Goal: Task Accomplishment & Management: Manage account settings

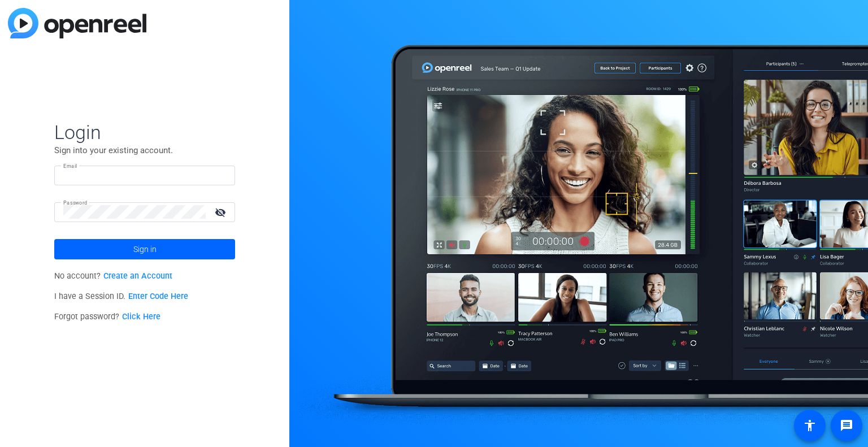
type input "[PERSON_NAME][EMAIL_ADDRESS][PERSON_NAME][DOMAIN_NAME]"
click at [36, 223] on div "Login Sign into your existing account. Email [PERSON_NAME][EMAIL_ADDRESS][PERSO…" at bounding box center [144, 223] width 289 height 447
click at [218, 209] on mat-icon "visibility_off" at bounding box center [221, 212] width 27 height 16
click at [197, 174] on input "[PERSON_NAME][EMAIL_ADDRESS][PERSON_NAME][DOMAIN_NAME]" at bounding box center [144, 175] width 163 height 14
drag, startPoint x: 172, startPoint y: 170, endPoint x: 50, endPoint y: 170, distance: 122.7
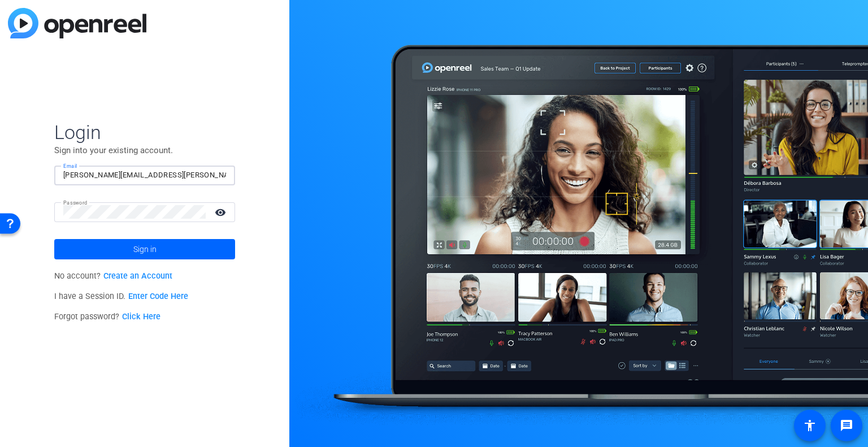
click at [50, 170] on div "Login Sign into your existing account. Email [PERSON_NAME][EMAIL_ADDRESS][PERSO…" at bounding box center [144, 223] width 289 height 447
click at [46, 369] on div "Login Sign into your existing account. Email [PERSON_NAME][EMAIL_ADDRESS][PERSO…" at bounding box center [144, 223] width 289 height 447
click at [26, 358] on div "Login Sign into your existing account. Email [PERSON_NAME][EMAIL_ADDRESS][PERSO…" at bounding box center [144, 223] width 289 height 447
click at [109, 252] on span at bounding box center [144, 249] width 181 height 27
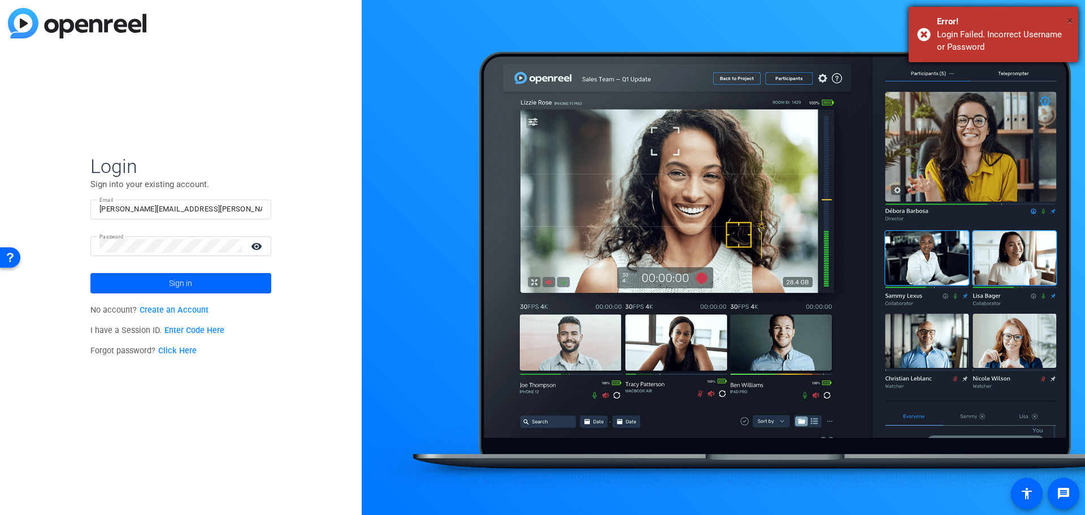
click at [868, 17] on span "×" at bounding box center [1070, 21] width 6 height 14
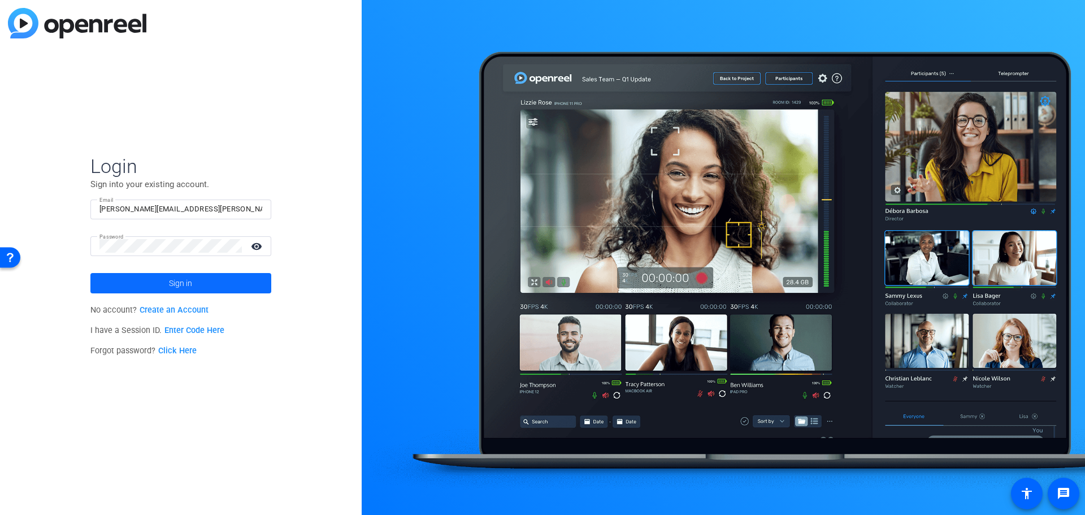
click at [183, 281] on span "Sign in" at bounding box center [180, 283] width 23 height 28
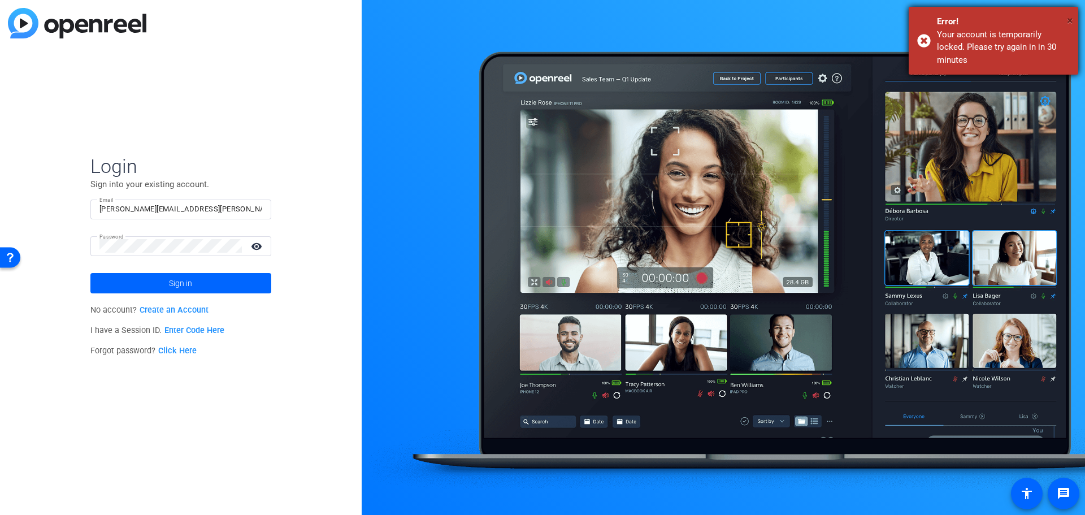
click at [868, 18] on span "×" at bounding box center [1070, 21] width 6 height 14
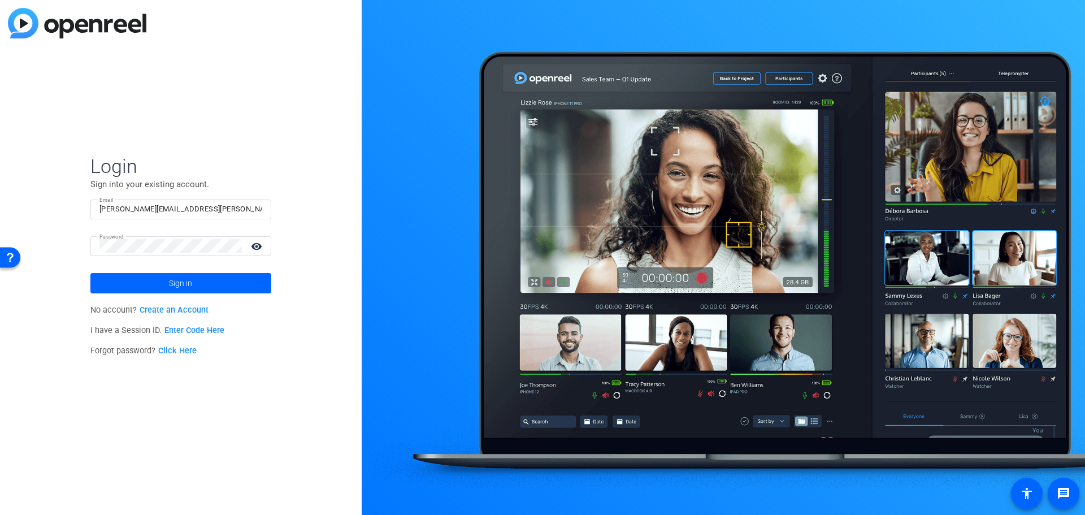
click at [262, 149] on div "Login Sign into your existing account. Email [PERSON_NAME][EMAIL_ADDRESS][PERSO…" at bounding box center [181, 257] width 362 height 515
click at [231, 279] on span at bounding box center [180, 283] width 181 height 27
drag, startPoint x: 210, startPoint y: 214, endPoint x: 76, endPoint y: 210, distance: 134.0
click at [76, 210] on div "Login Sign into your existing account. Email [PERSON_NAME][EMAIL_ADDRESS][PERSO…" at bounding box center [181, 257] width 362 height 515
click at [67, 240] on div "Login Sign into your existing account. Email Password visibility_off Sign in No…" at bounding box center [181, 257] width 362 height 515
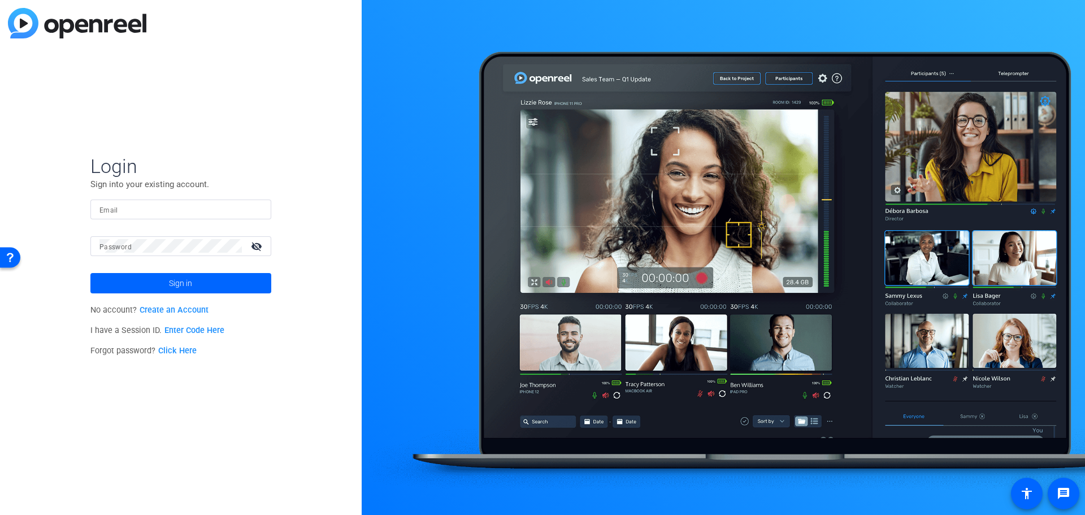
click at [62, 237] on div "Login Sign into your existing account. Email Password visibility_off Sign in No…" at bounding box center [181, 257] width 362 height 515
click at [113, 212] on mat-label "Email" at bounding box center [108, 210] width 19 height 8
click at [113, 212] on input "Email" at bounding box center [180, 209] width 163 height 14
click at [113, 210] on input "Email" at bounding box center [180, 209] width 163 height 14
type input "[PERSON_NAME][EMAIL_ADDRESS][PERSON_NAME][DOMAIN_NAME]"
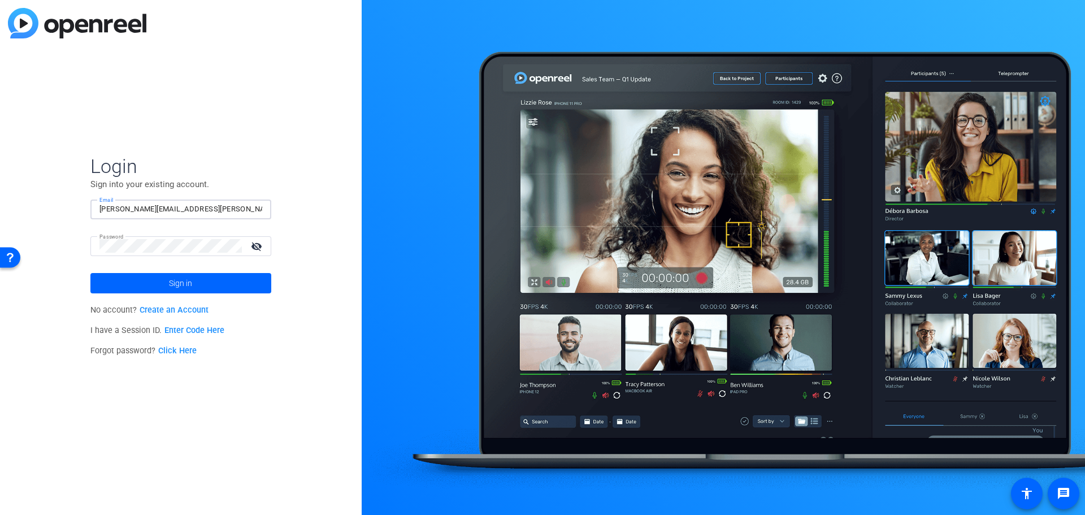
click at [253, 248] on mat-icon "visibility_off" at bounding box center [257, 246] width 27 height 16
click at [176, 350] on link "Click Here" at bounding box center [177, 351] width 38 height 10
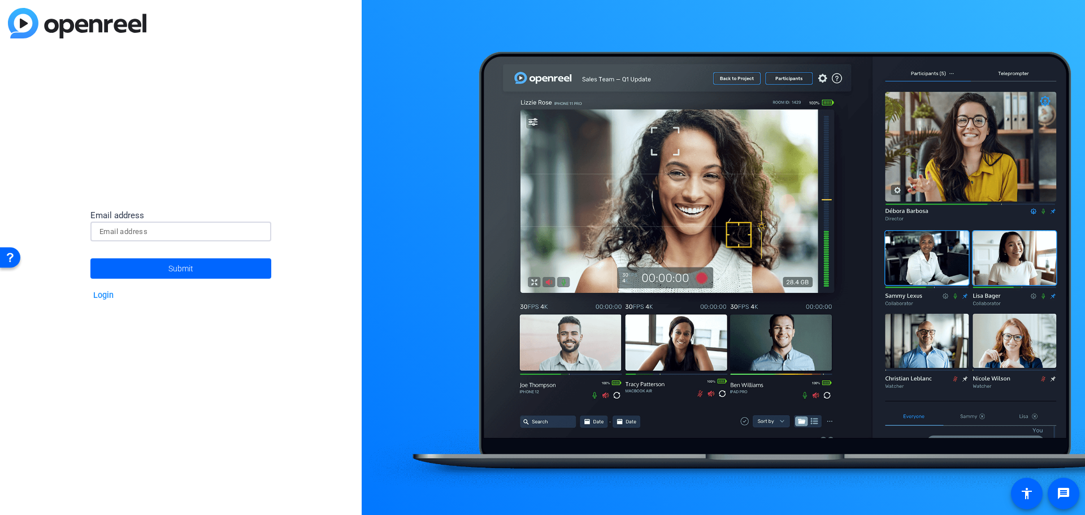
click at [143, 234] on input at bounding box center [180, 232] width 163 height 14
type input "[PERSON_NAME][EMAIL_ADDRESS][PERSON_NAME][DOMAIN_NAME]"
click at [146, 271] on span at bounding box center [180, 268] width 181 height 27
